Goal: Check status

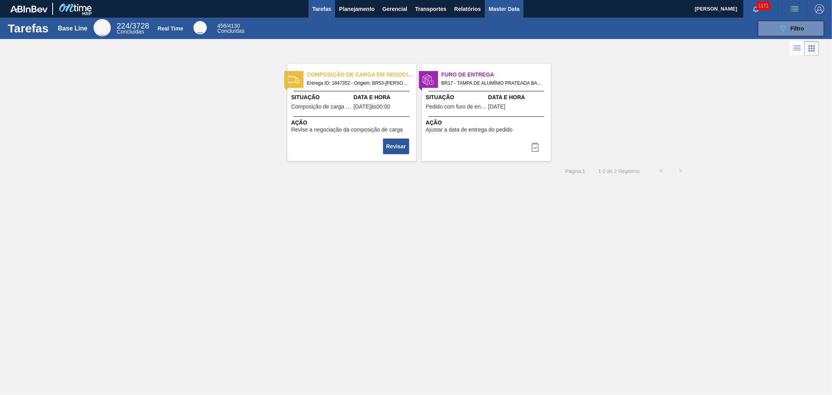
click at [496, 10] on span "Master Data" at bounding box center [504, 8] width 31 height 9
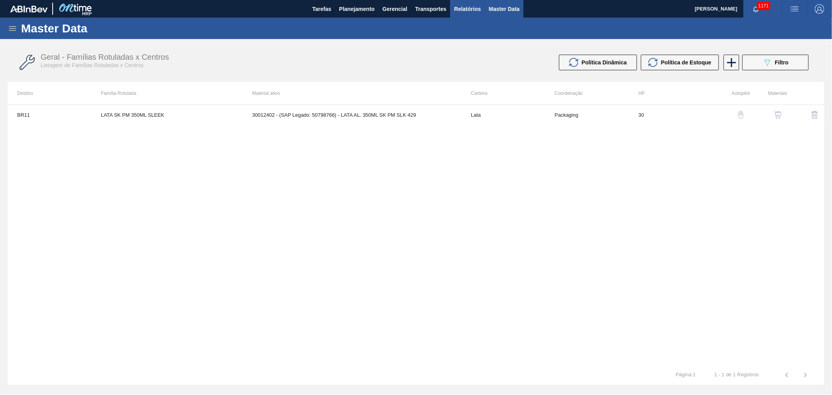
click at [473, 13] on span "Relatórios" at bounding box center [467, 8] width 27 height 9
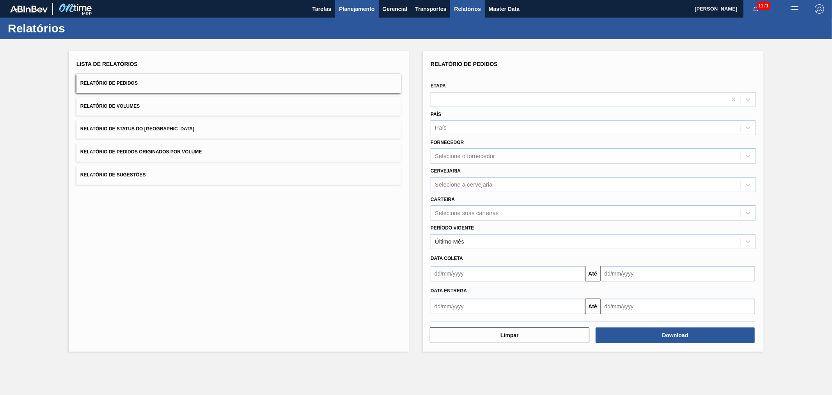
click at [363, 12] on span "Planejamento" at bounding box center [356, 8] width 35 height 9
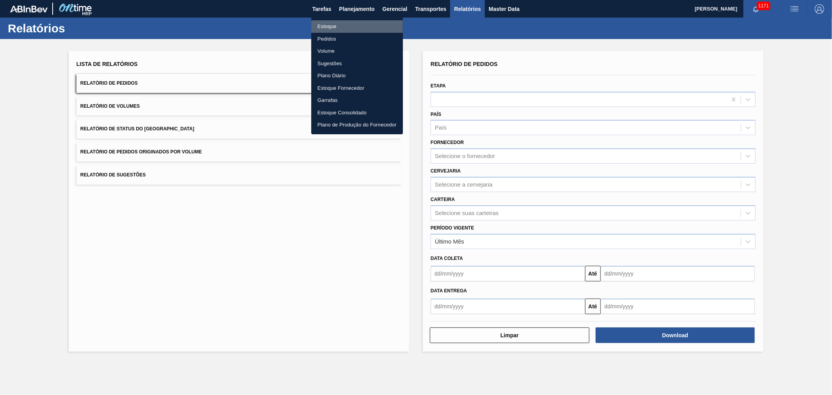
click at [328, 27] on li "Estoque" at bounding box center [357, 26] width 92 height 12
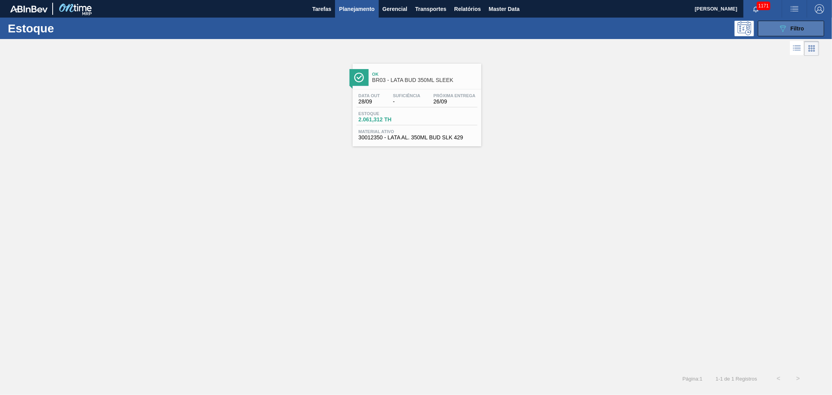
click at [776, 29] on button "089F7B8B-B2A5-4AFE-B5C0-19BA573D28AC Filtro" at bounding box center [791, 29] width 66 height 16
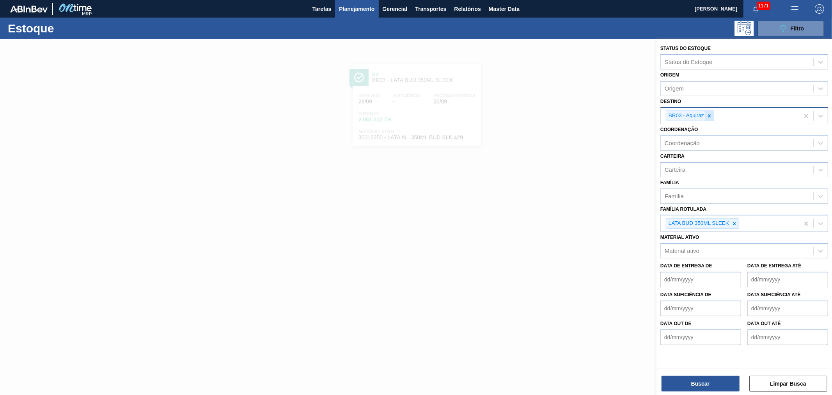
click at [711, 111] on div at bounding box center [709, 116] width 9 height 10
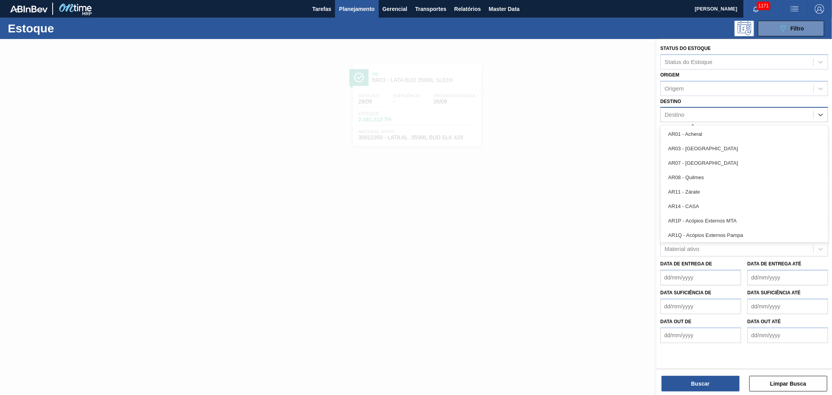
click at [712, 113] on div "Destino" at bounding box center [737, 114] width 152 height 11
type input "cama"
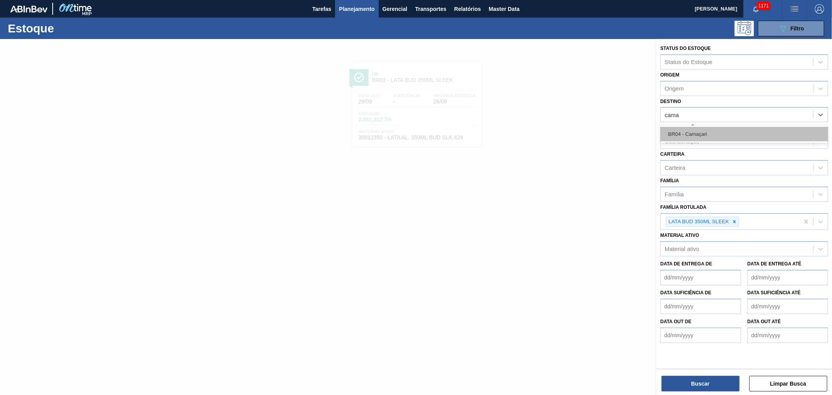
click at [710, 128] on div "BR04 - Camaçari" at bounding box center [744, 134] width 168 height 14
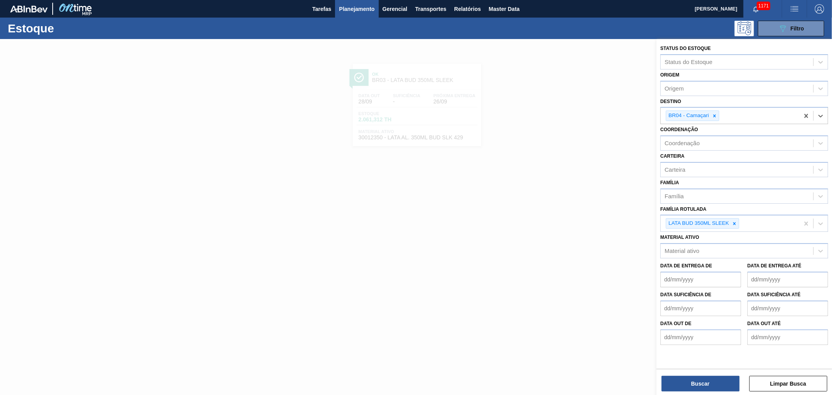
click at [630, 130] on div at bounding box center [416, 236] width 832 height 395
